Goal: Task Accomplishment & Management: Use online tool/utility

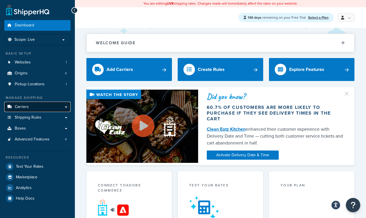
click at [38, 106] on link "Carriers" at bounding box center [37, 107] width 66 height 11
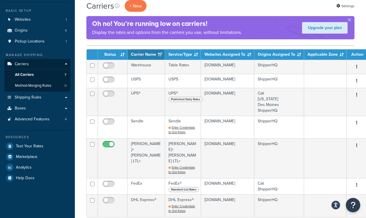
scroll to position [43, 0]
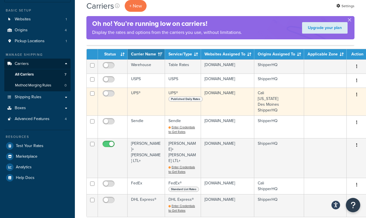
click at [151, 99] on td "UPS®" at bounding box center [146, 102] width 37 height 28
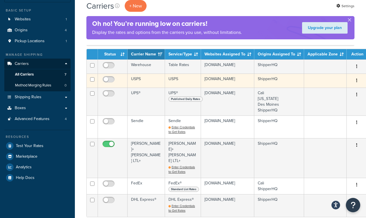
click at [158, 79] on td "USPS" at bounding box center [146, 81] width 37 height 14
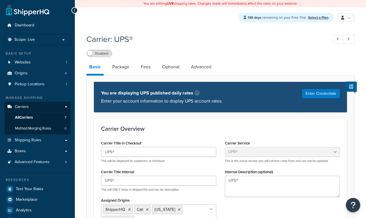
select select "ups"
click at [73, 10] on icon at bounding box center [74, 10] width 3 height 4
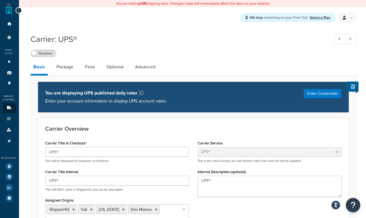
click at [18, 9] on icon at bounding box center [18, 10] width 3 height 4
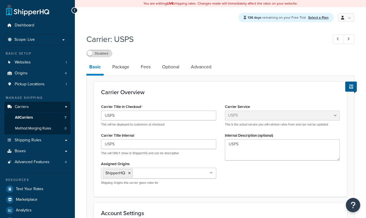
select select "usps"
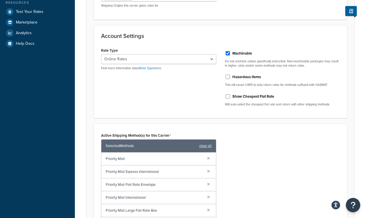
scroll to position [185, 0]
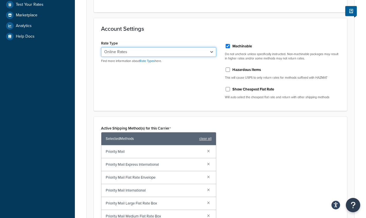
click at [186, 52] on select "Retail Rates Online Rates Commercial Plus" at bounding box center [158, 52] width 115 height 10
click at [187, 54] on select "Retail Rates Online Rates Commercial Plus" at bounding box center [158, 52] width 115 height 10
select select "PLUS"
click at [189, 53] on select "Retail Rates Online Rates Commercial Plus" at bounding box center [158, 52] width 115 height 10
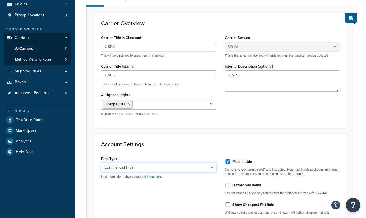
scroll to position [0, 0]
